Goal: Transaction & Acquisition: Subscribe to service/newsletter

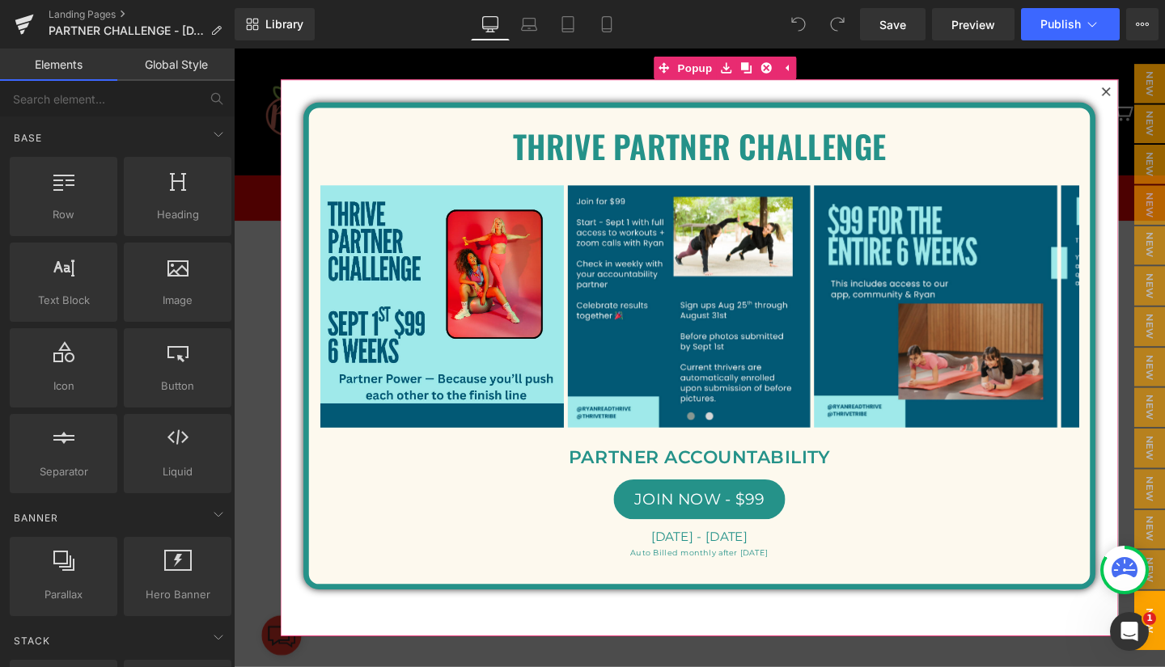
click at [1146, 93] on icon at bounding box center [1150, 94] width 9 height 9
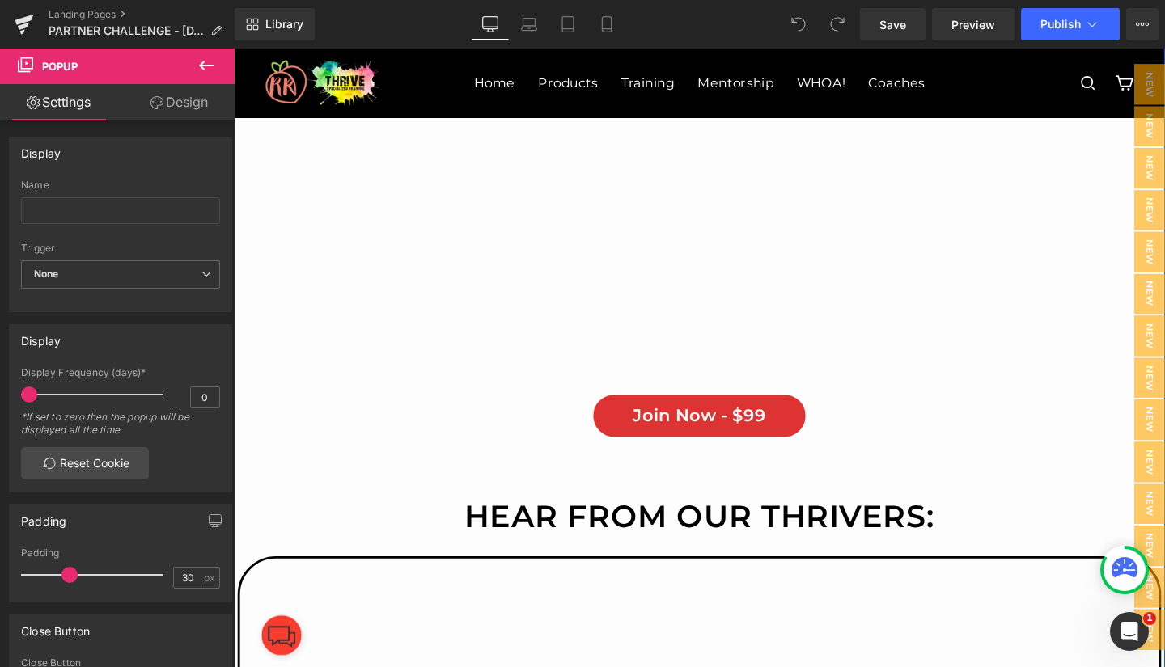
scroll to position [597, 0]
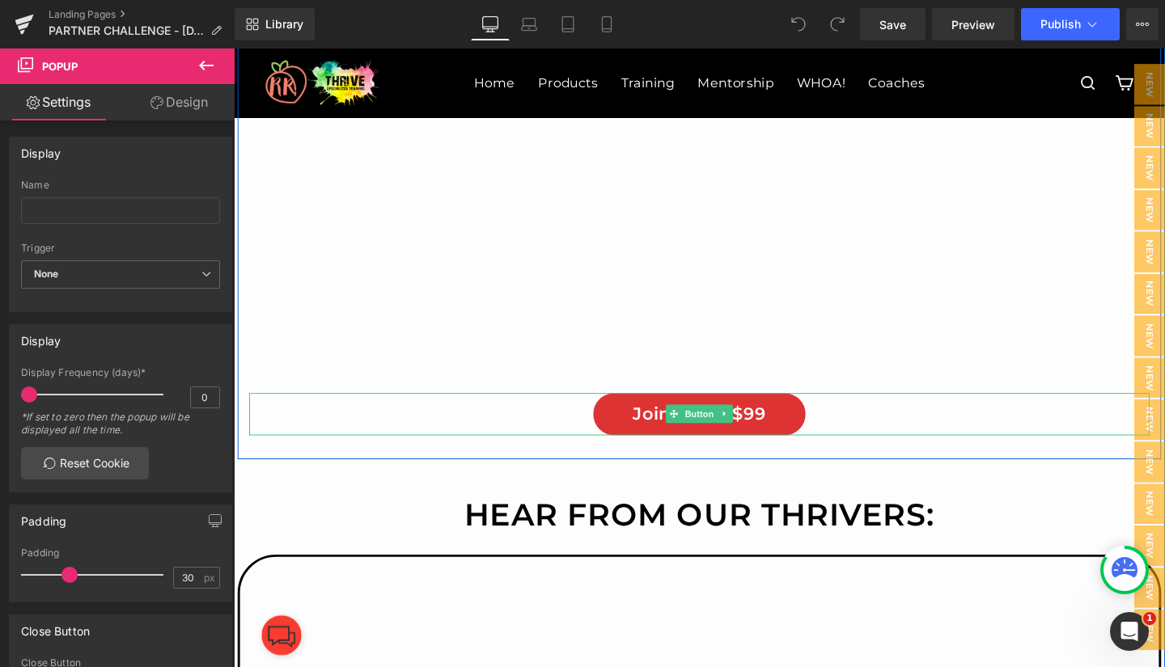
click at [636, 432] on link "Join Now - $99" at bounding box center [723, 433] width 224 height 44
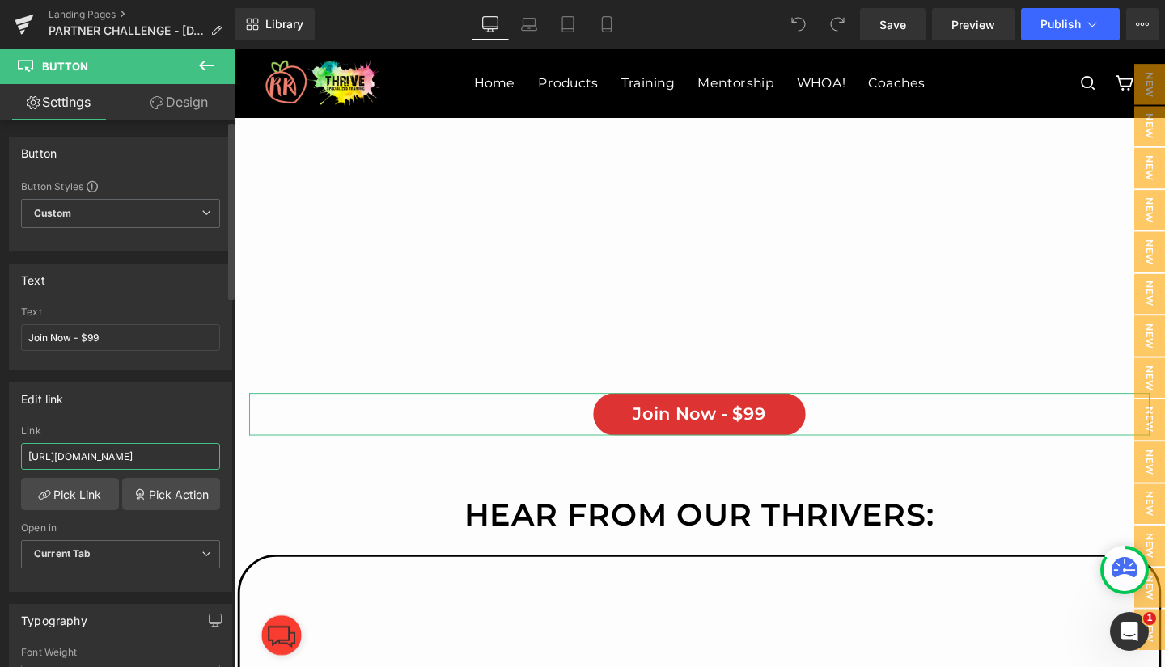
scroll to position [0, 204]
drag, startPoint x: 21, startPoint y: 452, endPoint x: 216, endPoint y: 468, distance: 195.6
click at [216, 468] on div "[URL][DOMAIN_NAME] Link [URL][DOMAIN_NAME] Pick Link Pick Action Current Tab Ne…" at bounding box center [121, 508] width 222 height 166
paste input "OTN9V5HZ6KRDF9CLZSPWFS3CPYTDZN1I"
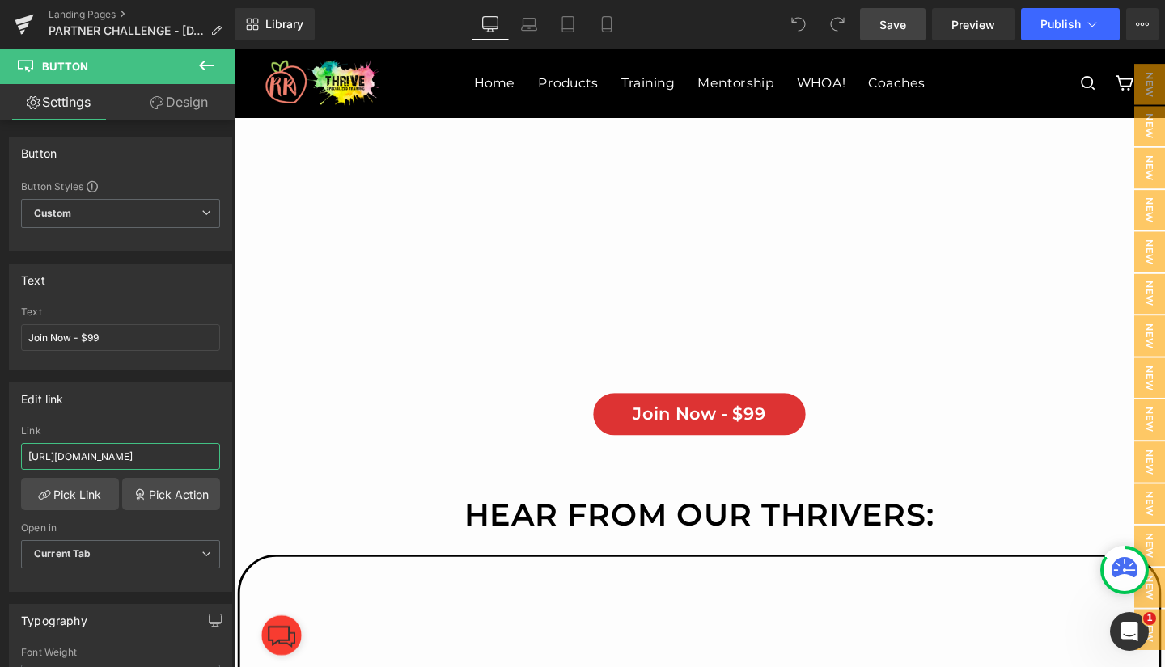
type input "[URL][DOMAIN_NAME]"
click at [888, 30] on span "Save" at bounding box center [892, 24] width 27 height 17
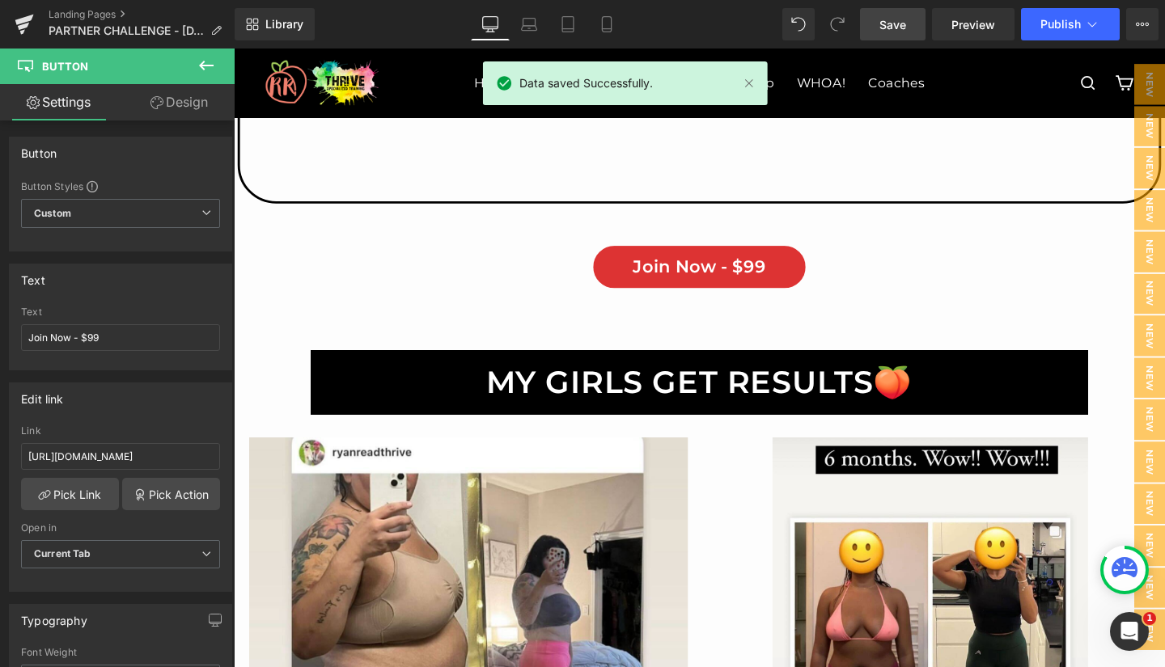
scroll to position [3200, 0]
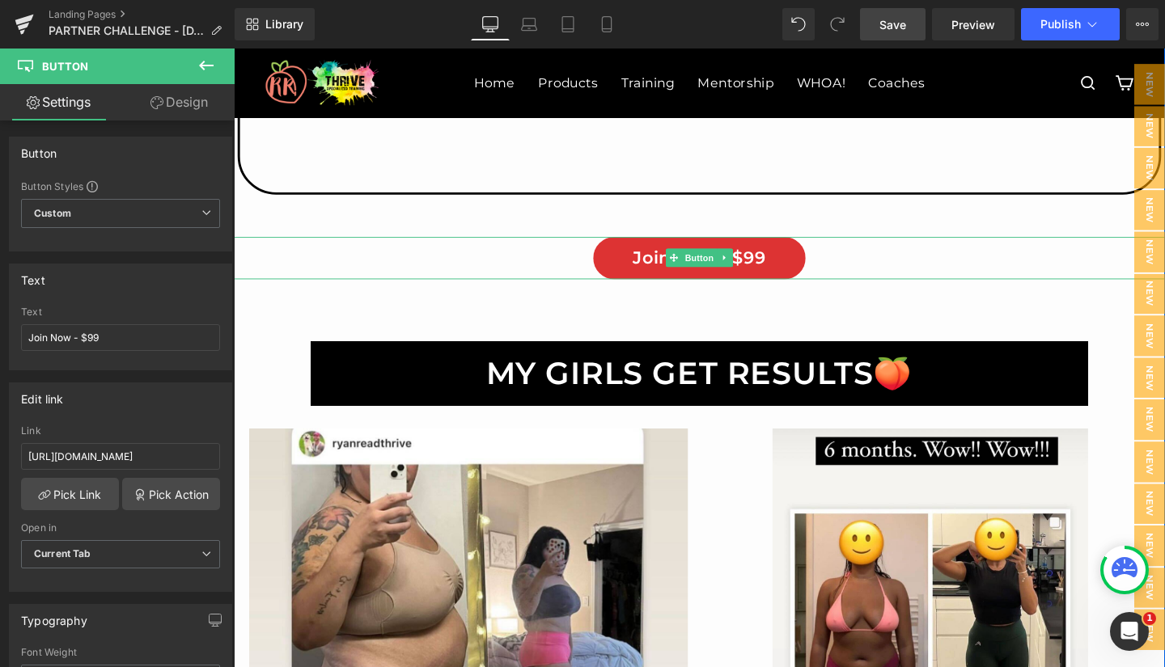
click at [628, 273] on link "Join Now - $99" at bounding box center [723, 269] width 224 height 44
drag, startPoint x: 24, startPoint y: 453, endPoint x: 221, endPoint y: 460, distance: 196.7
click at [221, 460] on div "[URL][DOMAIN_NAME] Link [URL][DOMAIN_NAME] Pick Link Pick Action Current Tab Ne…" at bounding box center [121, 508] width 222 height 166
paste input "OTN9V5HZ6KRDF9CLZSPWFS3CPYTDZN1I"
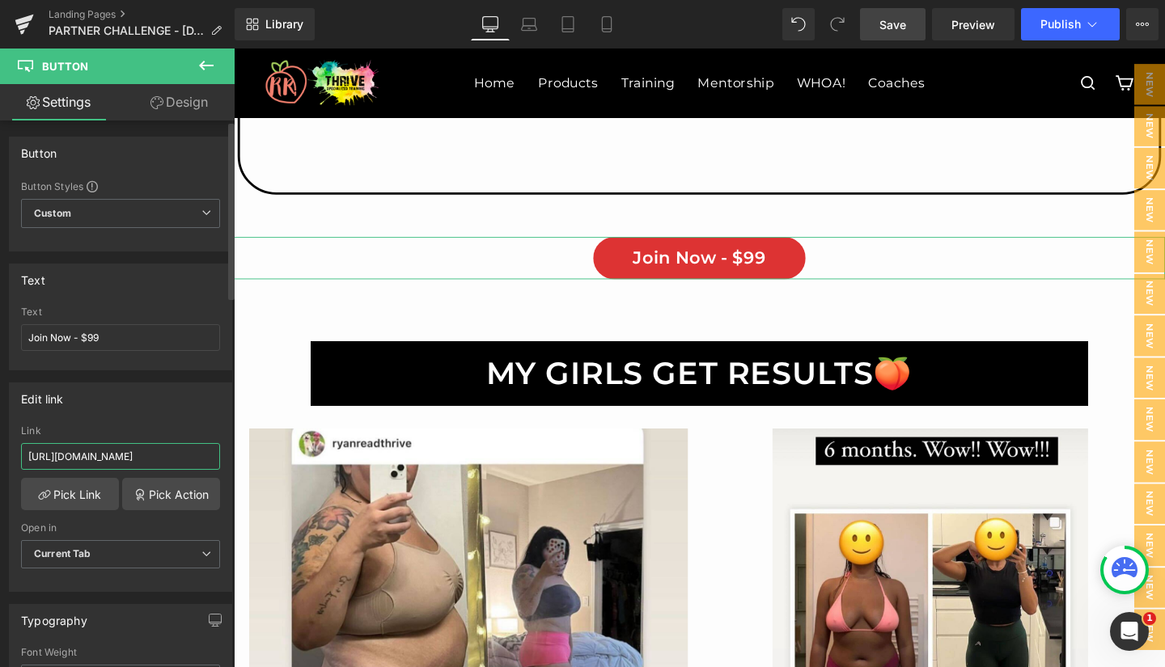
scroll to position [0, 199]
type input "[URL][DOMAIN_NAME]"
click at [890, 23] on span "Save" at bounding box center [892, 24] width 27 height 17
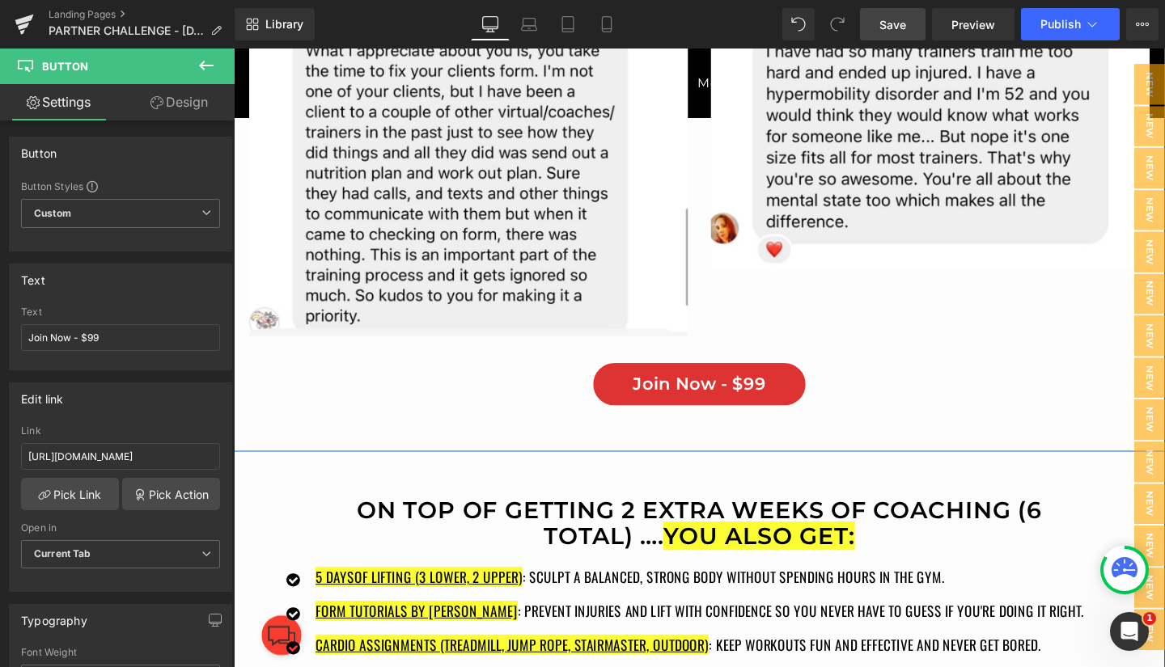
scroll to position [10918, 0]
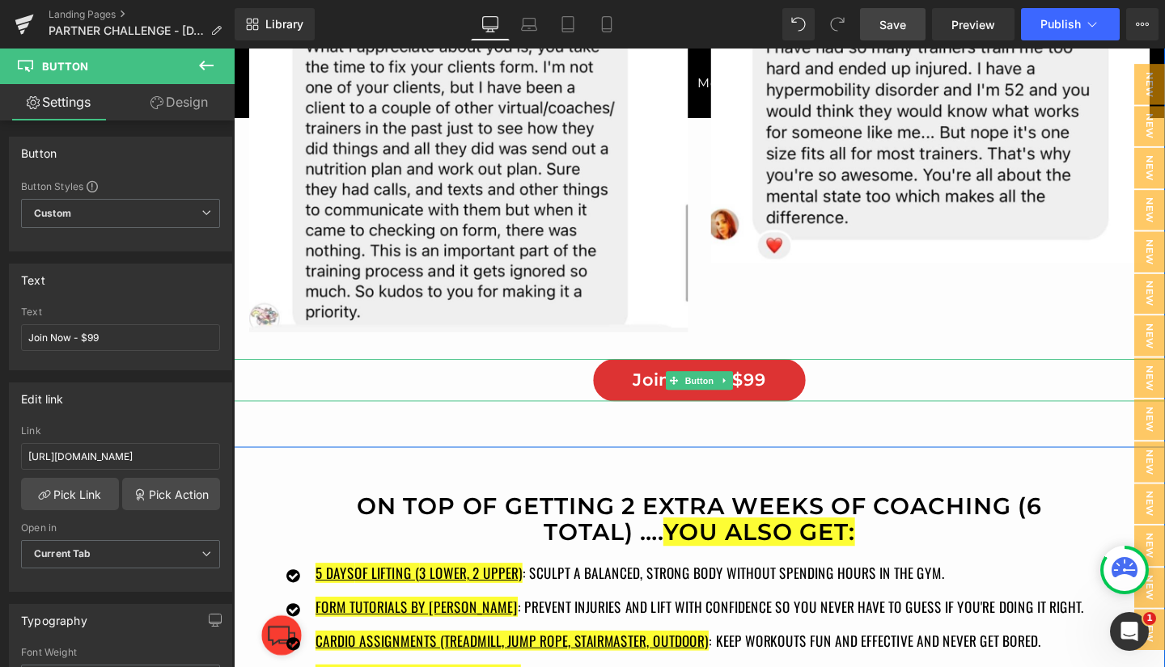
click at [641, 394] on link "Join Now - $99" at bounding box center [723, 397] width 224 height 44
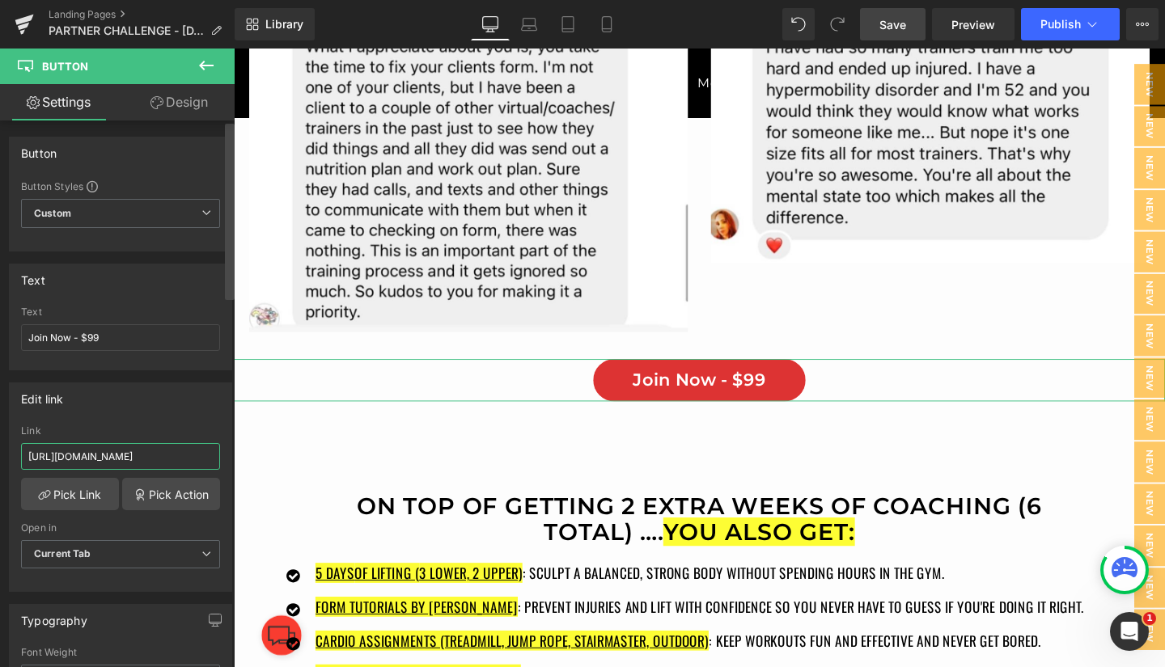
scroll to position [0, 204]
drag, startPoint x: 23, startPoint y: 455, endPoint x: 231, endPoint y: 449, distance: 207.2
click at [231, 449] on div "Button Button Styles Custom Custom Setup Global Style Custom Setup Global Style…" at bounding box center [117, 398] width 235 height 554
paste input "OTN9V5HZ6KRDF9CLZSPWFS3CPYTDZN1I"
type input "[URL][DOMAIN_NAME]"
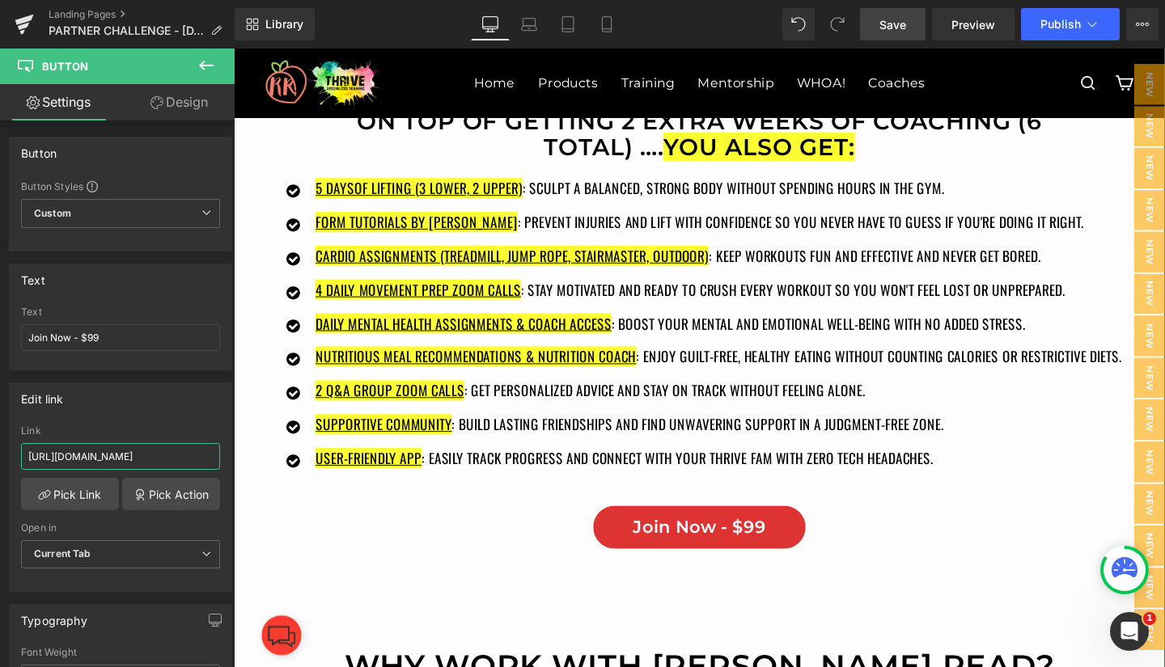
scroll to position [11504, 0]
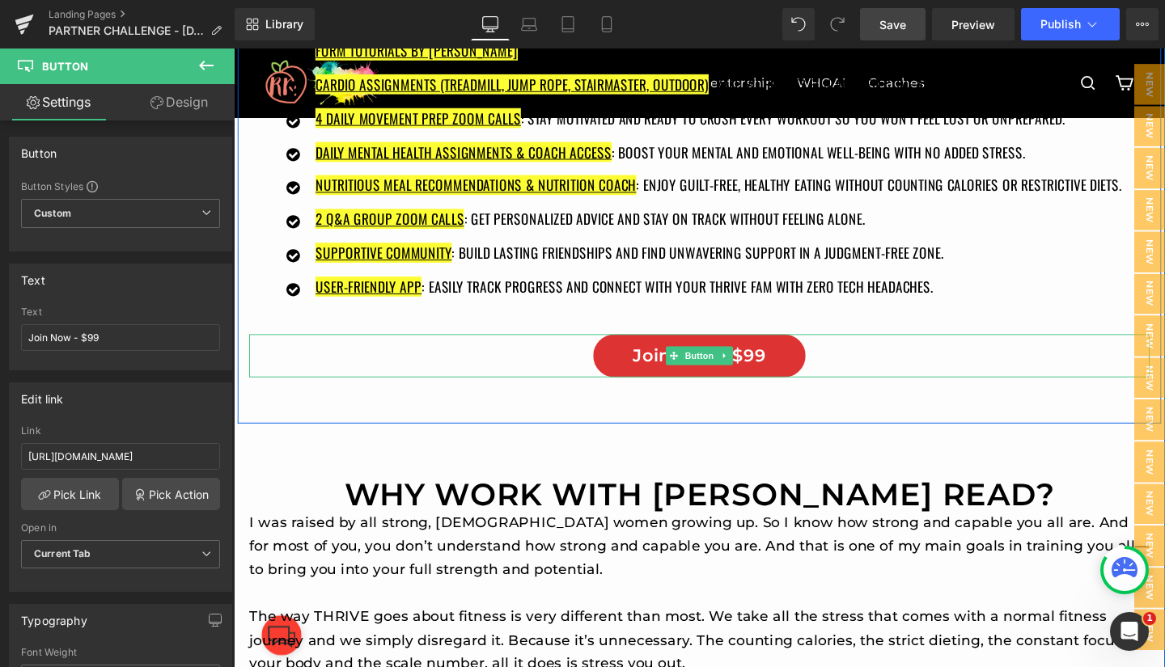
click at [634, 363] on link "Join Now - $99" at bounding box center [723, 371] width 224 height 44
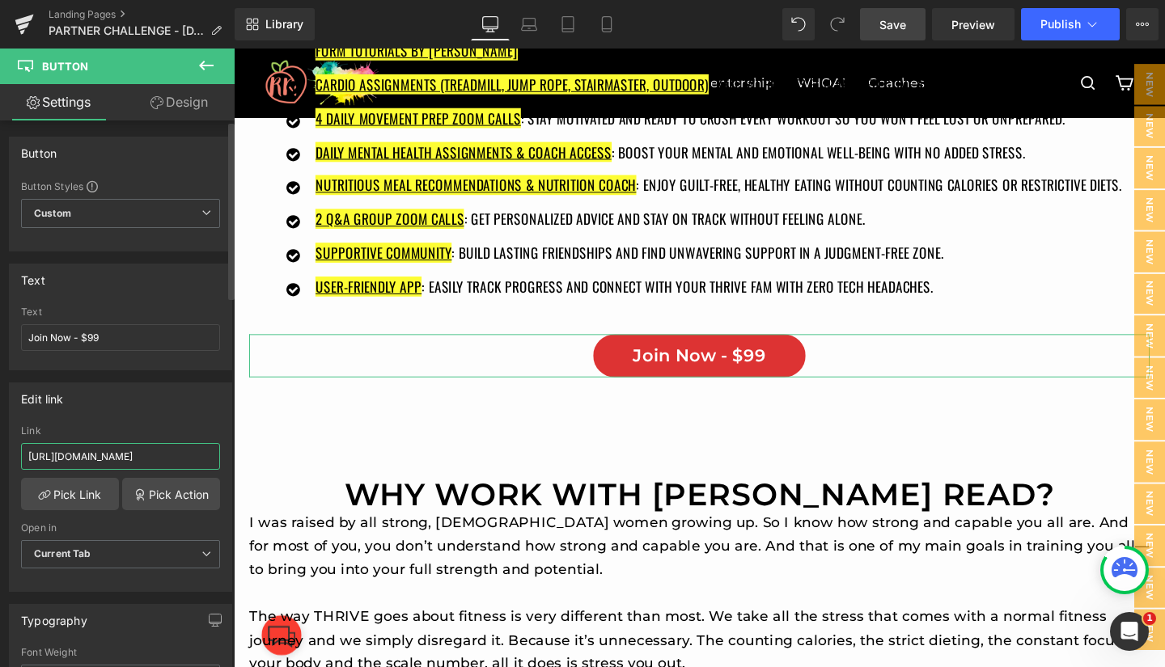
scroll to position [0, 204]
drag, startPoint x: 27, startPoint y: 454, endPoint x: 224, endPoint y: 458, distance: 197.4
click at [224, 458] on div "[URL][DOMAIN_NAME] Link [URL][DOMAIN_NAME] Pick Link Pick Action Current Tab Ne…" at bounding box center [121, 508] width 222 height 166
paste input "OTN9V5HZ6KRDF9CLZSPWFS3CPYTDZN1I"
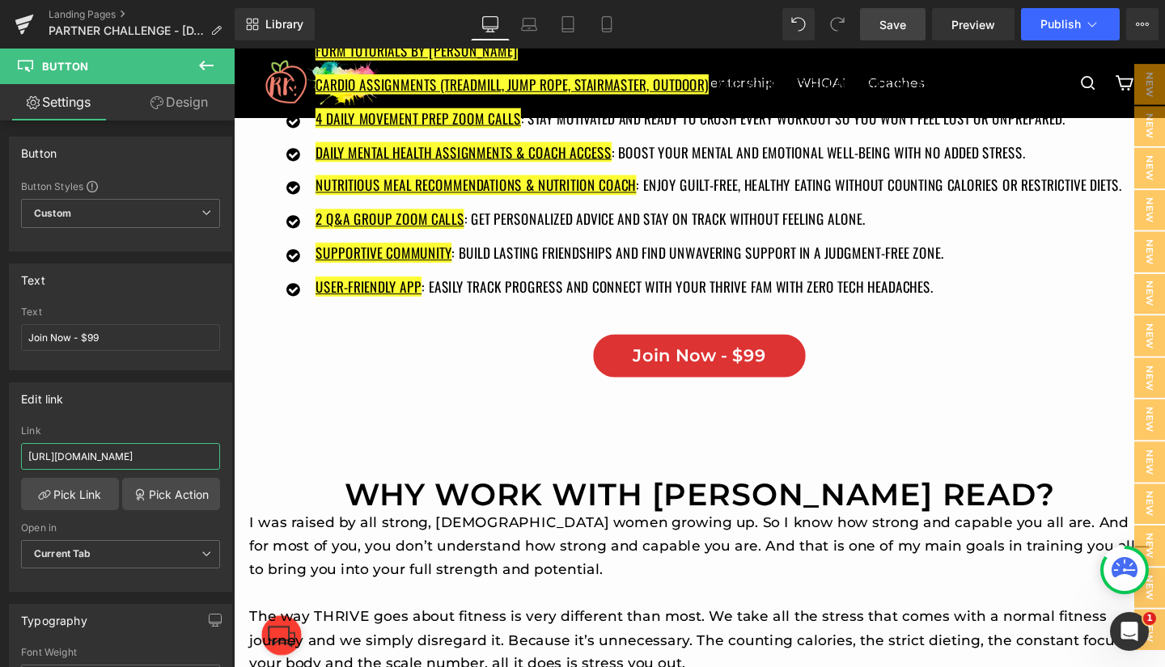
type input "[URL][DOMAIN_NAME]"
click at [891, 25] on span "Save" at bounding box center [892, 24] width 27 height 17
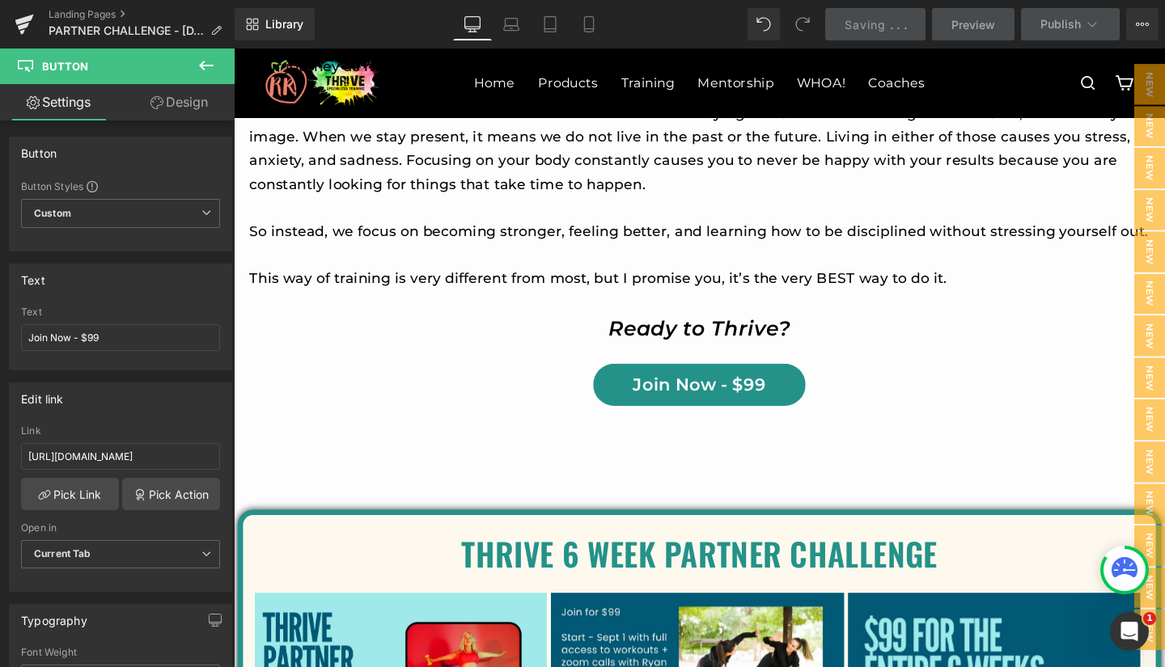
scroll to position [12312, 0]
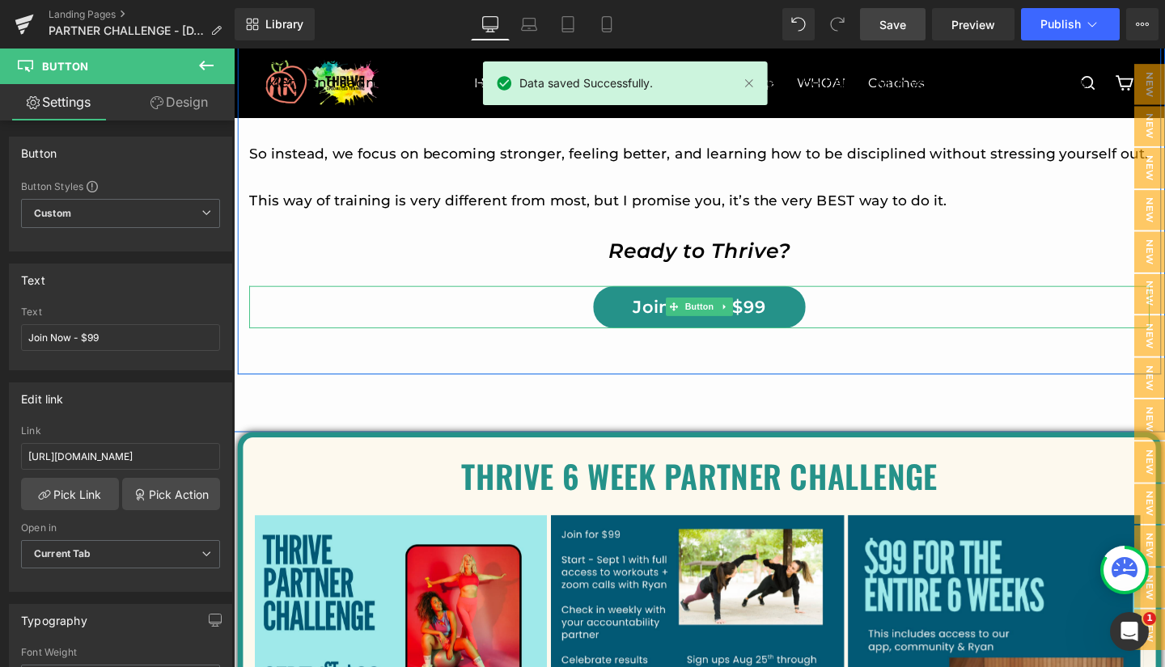
click at [637, 342] on link "Join Now - $99" at bounding box center [723, 320] width 224 height 44
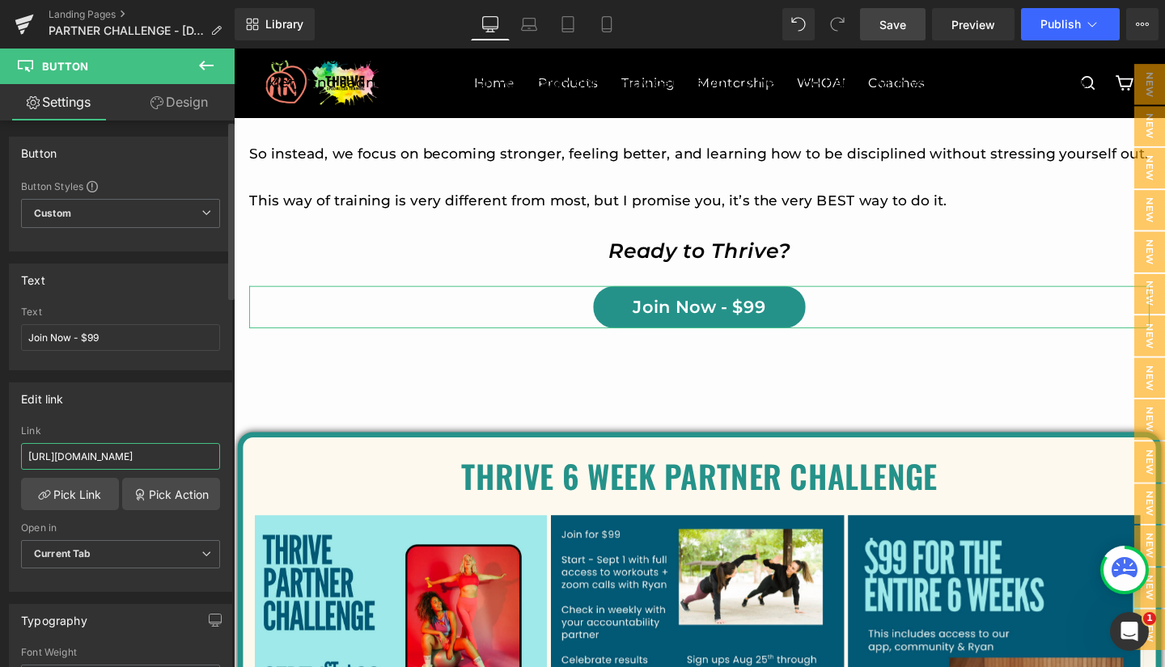
scroll to position [0, 204]
drag, startPoint x: 27, startPoint y: 457, endPoint x: 214, endPoint y: 460, distance: 186.9
click at [214, 460] on div "[URL][DOMAIN_NAME] Link [URL][DOMAIN_NAME] Pick Link Pick Action Current Tab Ne…" at bounding box center [121, 508] width 222 height 166
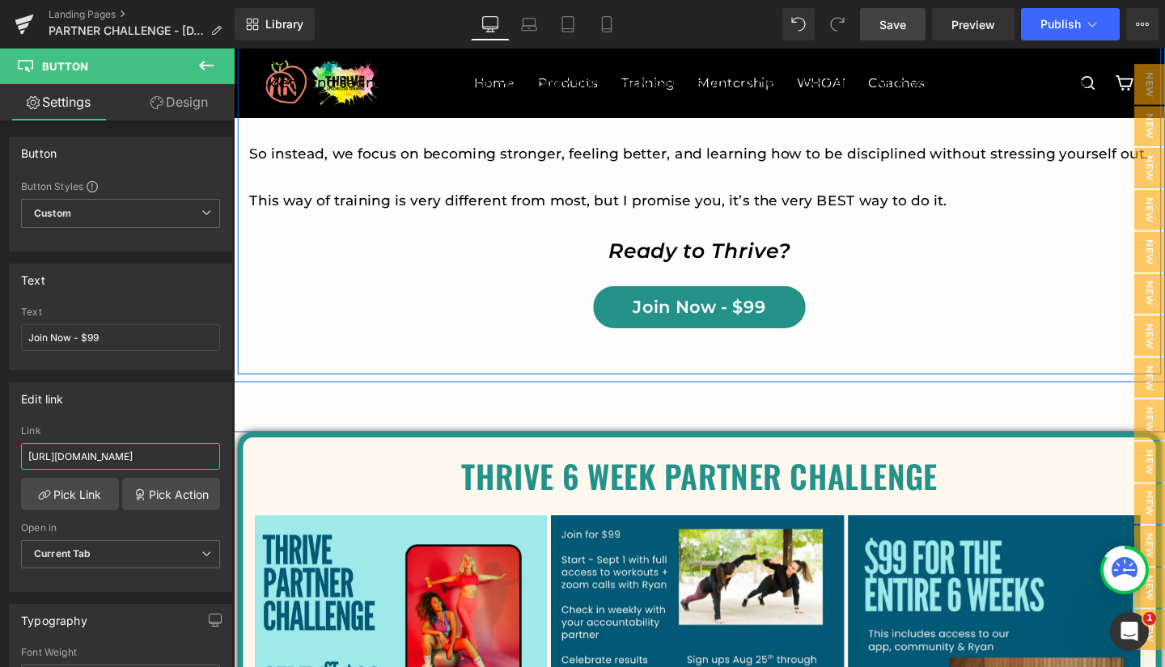
paste input "OTN9V5HZ6KRDF9CLZSPWFS3CPYTDZN1I"
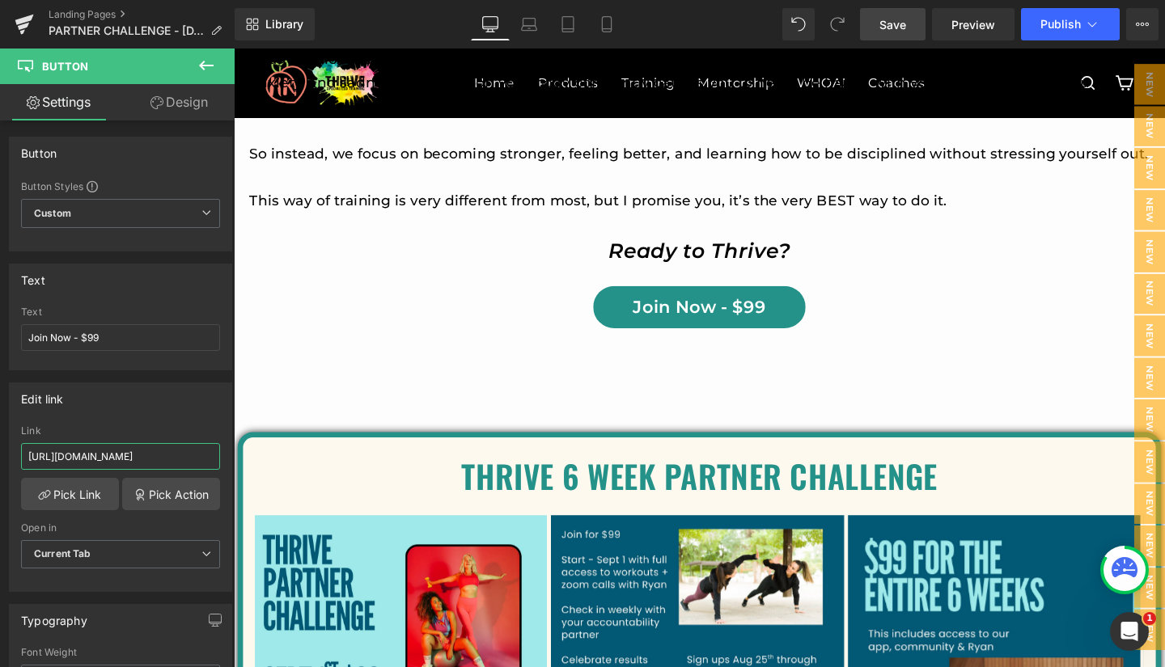
type input "[URL][DOMAIN_NAME]"
click at [897, 26] on span "Save" at bounding box center [892, 24] width 27 height 17
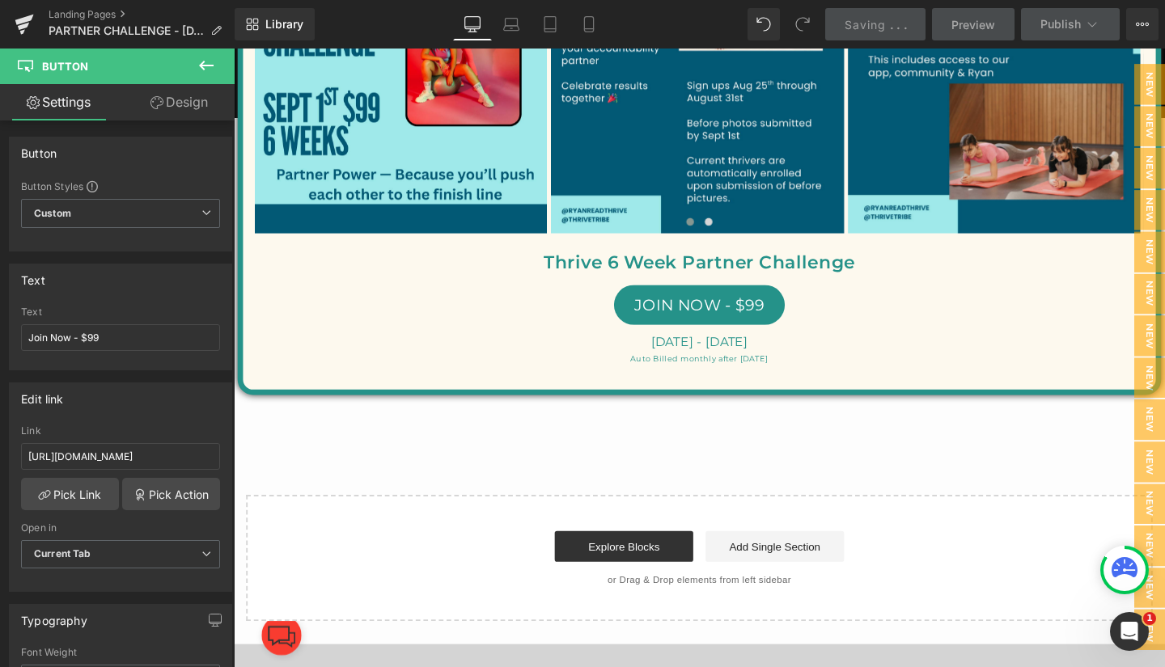
scroll to position [12921, 0]
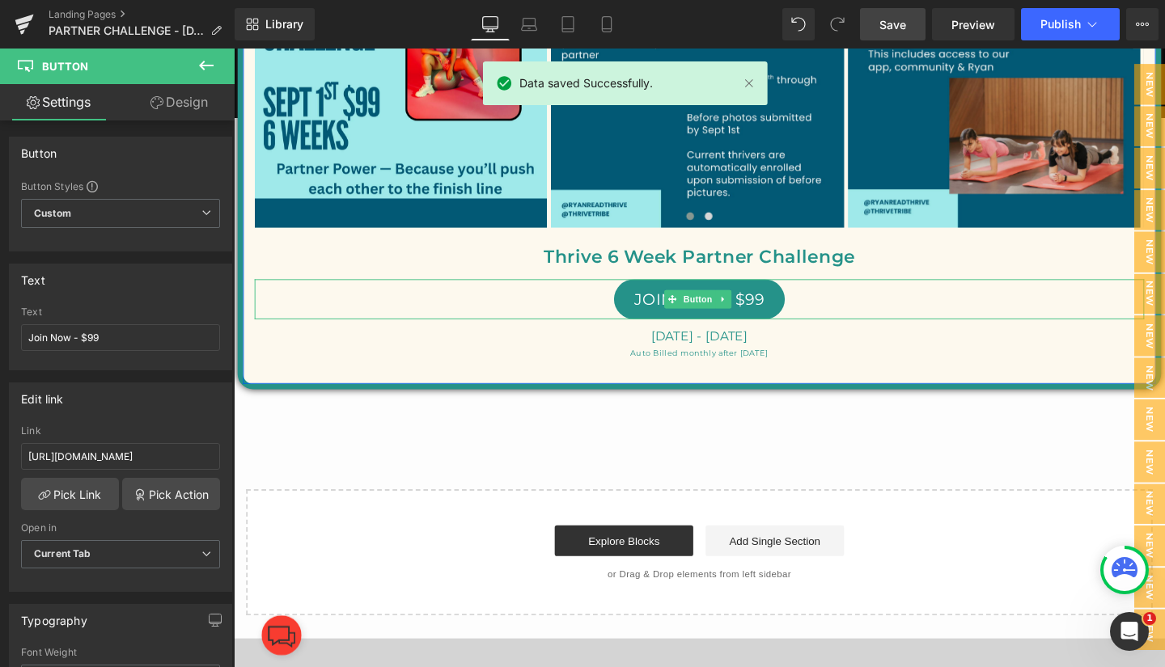
click at [658, 322] on span "JOIN NOW - $99" at bounding box center [723, 311] width 137 height 19
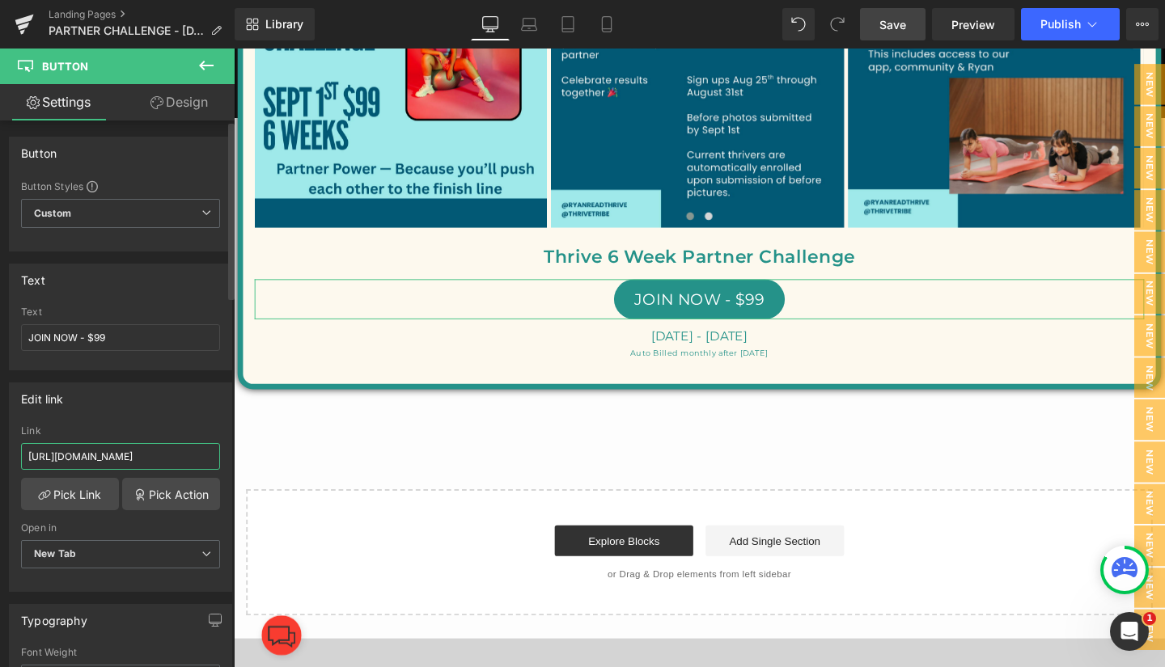
scroll to position [0, 206]
drag, startPoint x: 27, startPoint y: 455, endPoint x: 223, endPoint y: 457, distance: 195.7
click at [223, 457] on div "[URL][DOMAIN_NAME] Link [URL][DOMAIN_NAME] Pick Link Pick Action Current Tab Ne…" at bounding box center [121, 508] width 222 height 166
paste input "OTN9V5HZ6KRDF9CLZSPWFS3CPYTDZN1I"
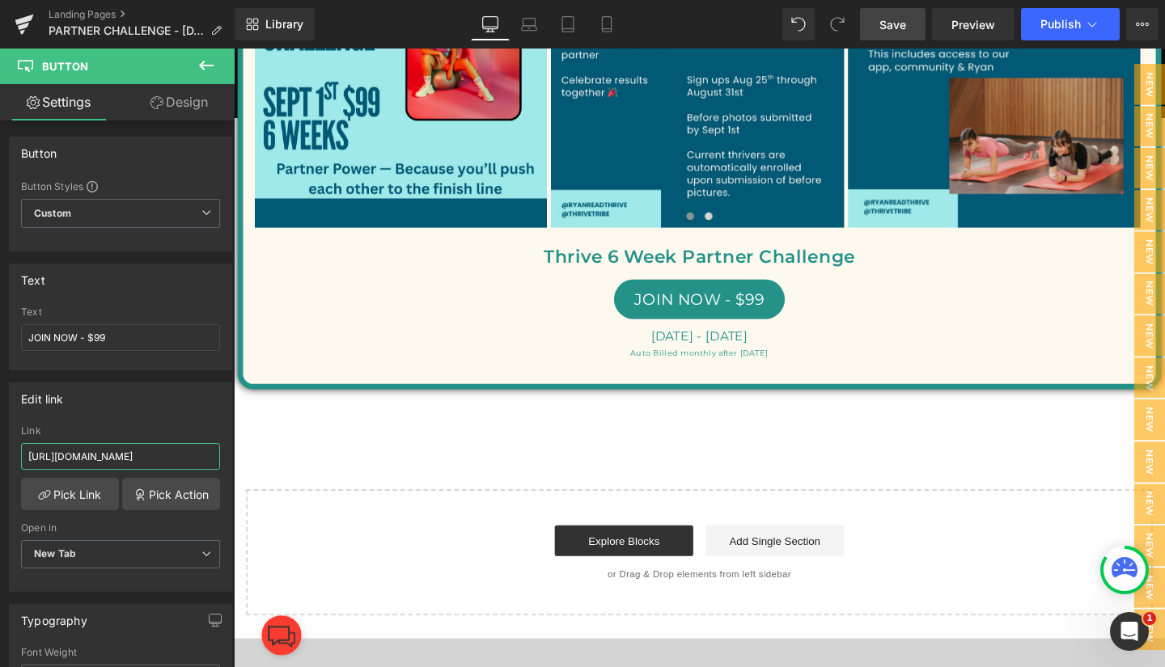
type input "[URL][DOMAIN_NAME]"
click at [893, 26] on span "Save" at bounding box center [892, 24] width 27 height 17
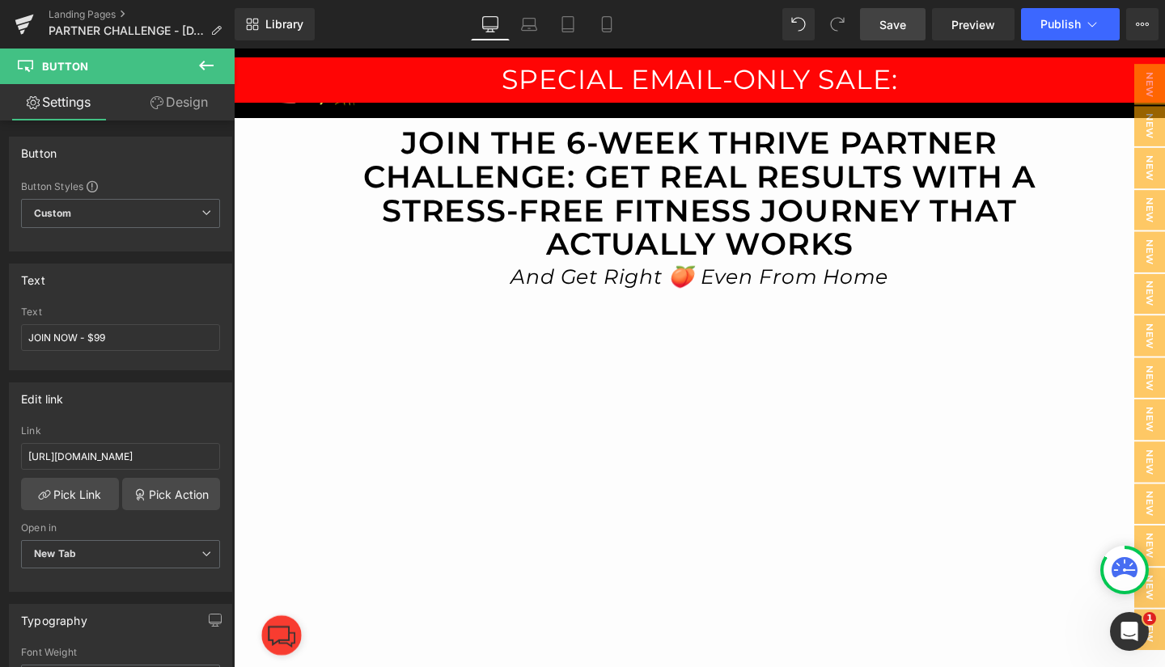
scroll to position [0, 0]
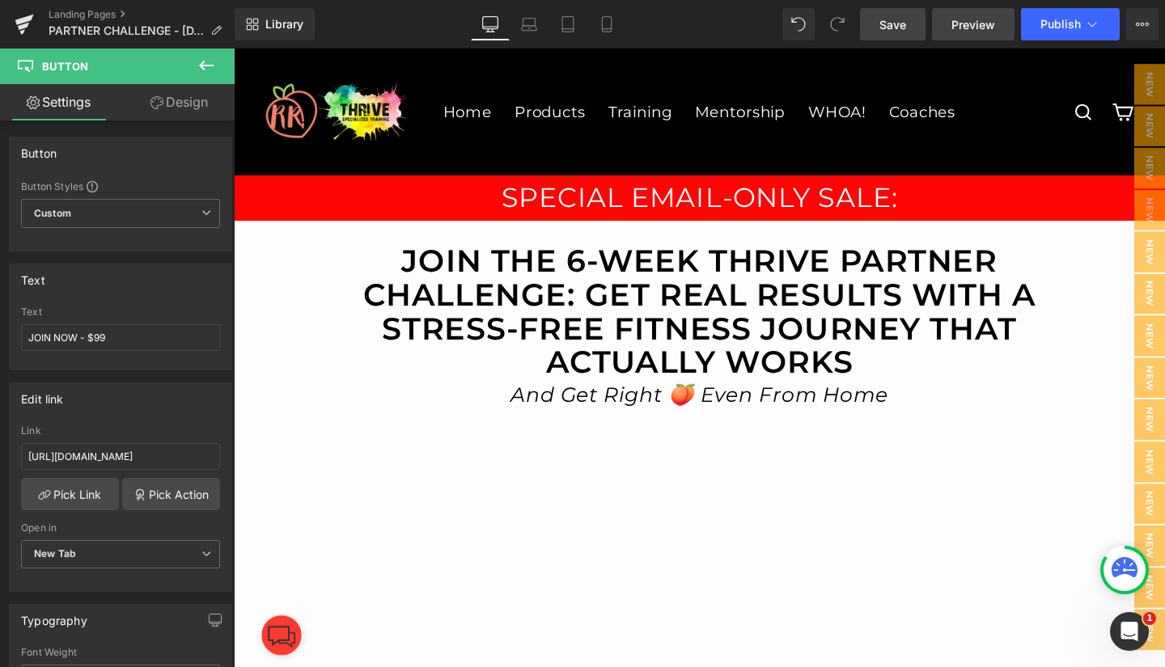
click at [977, 17] on span "Preview" at bounding box center [973, 24] width 44 height 17
click at [23, 19] on icon at bounding box center [24, 20] width 19 height 11
